Goal: Task Accomplishment & Management: Manage account settings

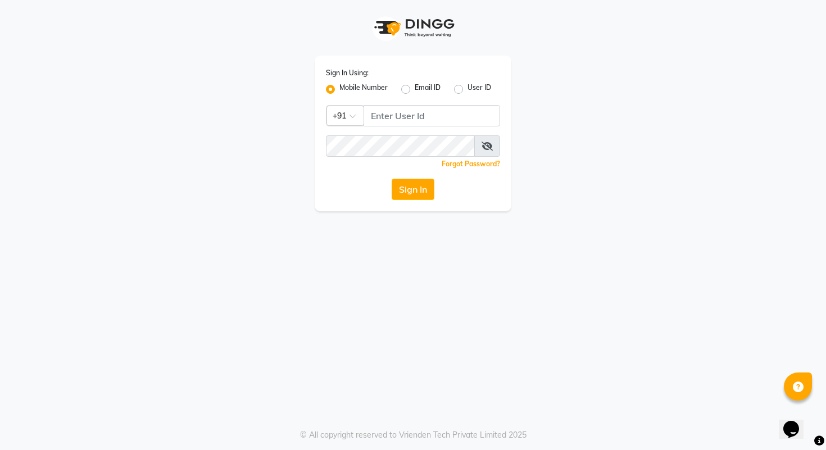
click at [393, 128] on div "Sign In Using: Mobile Number Email ID User ID Country Code × +91 Remember me Fo…" at bounding box center [413, 134] width 197 height 156
click at [395, 124] on input "Username" at bounding box center [432, 115] width 137 height 21
type input "8948573904"
click at [408, 190] on button "Sign In" at bounding box center [413, 189] width 43 height 21
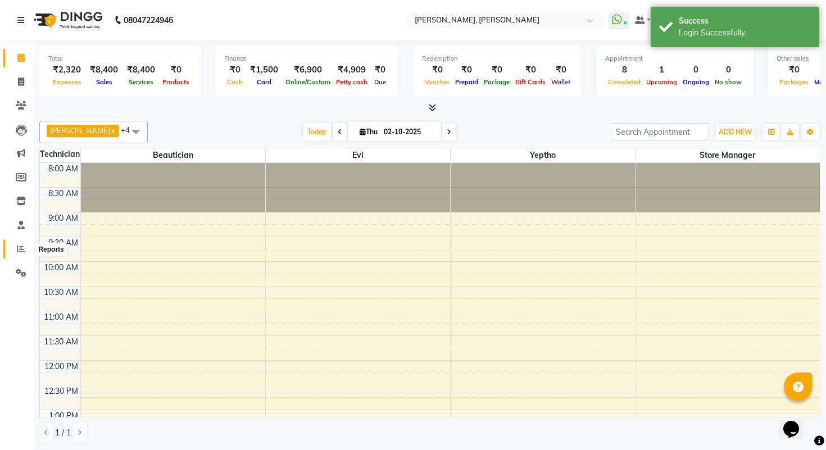
click at [21, 247] on icon at bounding box center [21, 248] width 8 height 8
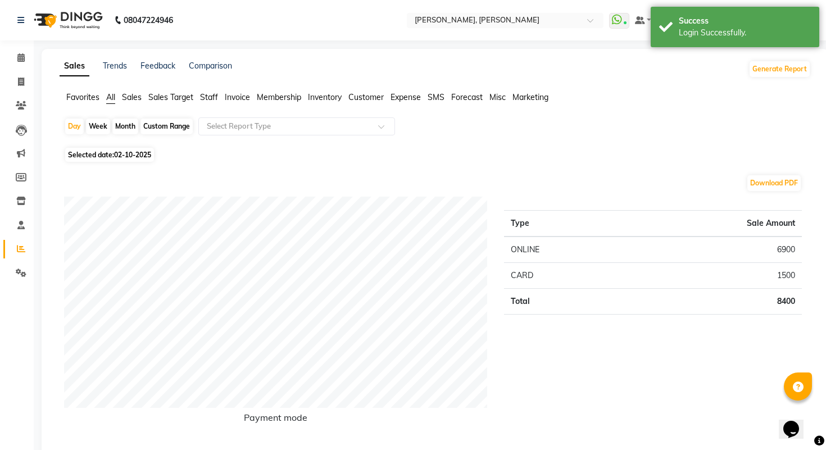
click at [133, 126] on div "Month" at bounding box center [125, 127] width 26 height 16
select select "10"
select select "2025"
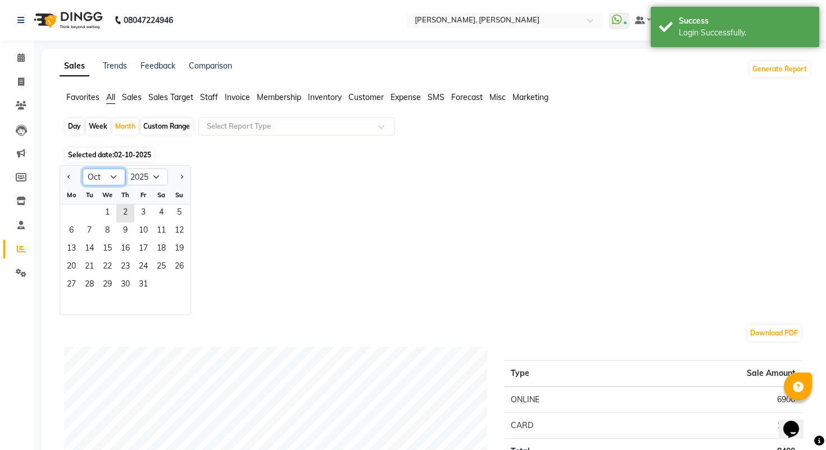
click at [110, 176] on select "Jan Feb Mar Apr May Jun [DATE] Aug Sep Oct Nov Dec" at bounding box center [104, 177] width 43 height 17
select select "4"
click at [83, 169] on select "Jan Feb Mar Apr May Jun [DATE] Aug Sep Oct Nov Dec" at bounding box center [104, 177] width 43 height 17
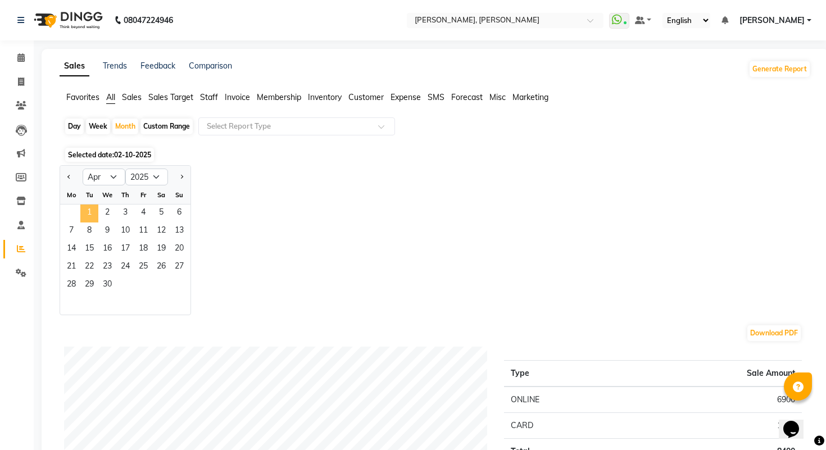
click at [90, 214] on span "1" at bounding box center [89, 214] width 18 height 18
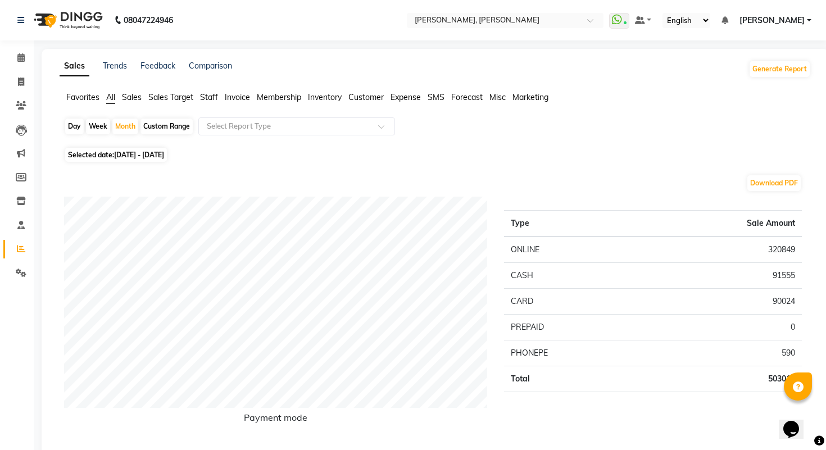
click at [162, 100] on span "Sales Target" at bounding box center [170, 97] width 45 height 10
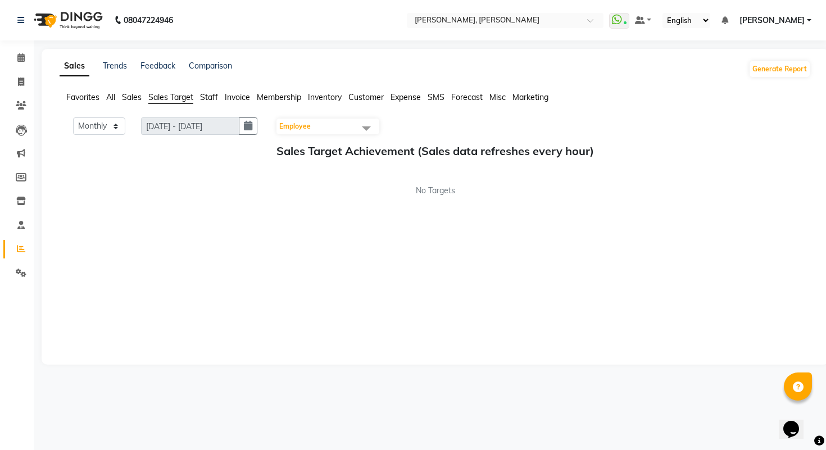
click at [111, 97] on span "All" at bounding box center [110, 97] width 9 height 10
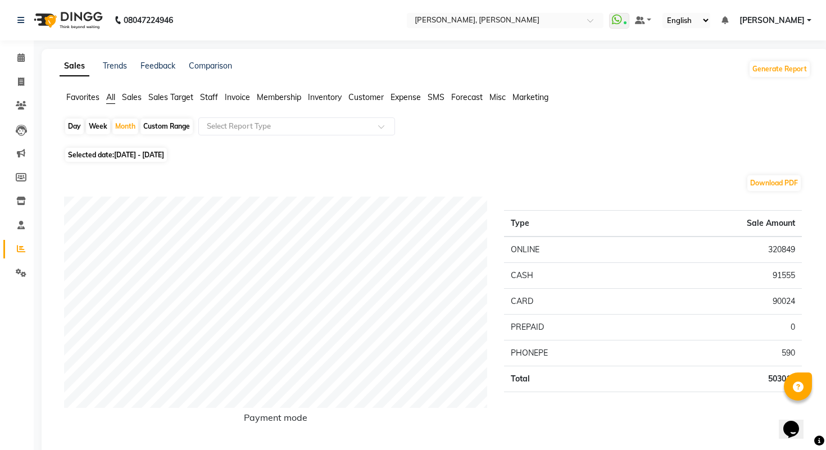
click at [133, 101] on span "Sales" at bounding box center [132, 97] width 20 height 10
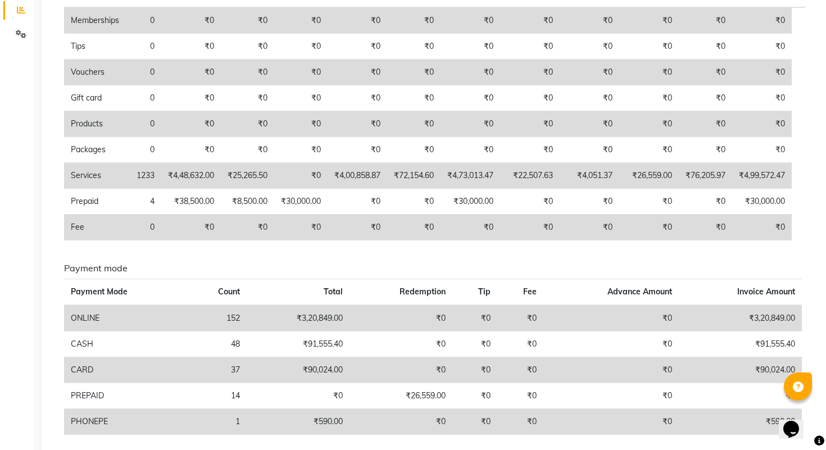
scroll to position [214, 0]
